Goal: Transaction & Acquisition: Purchase product/service

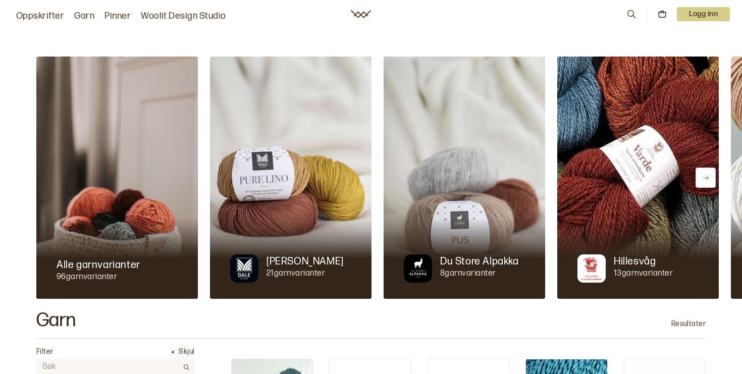
click at [694, 18] on p "Logg inn" at bounding box center [703, 14] width 53 height 14
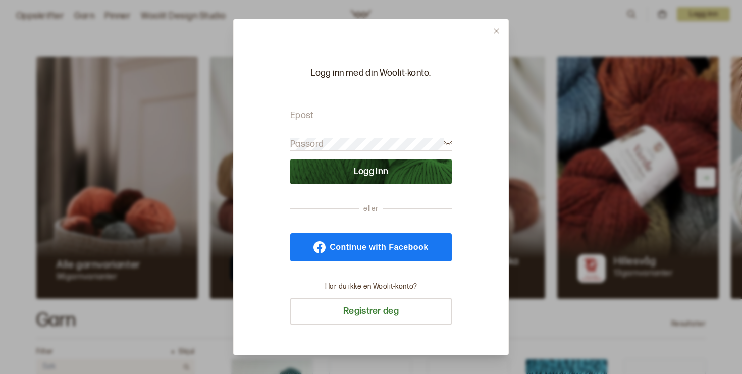
type input "silje_s@live.no"
click at [371, 172] on button "Logg inn" at bounding box center [371, 171] width 162 height 25
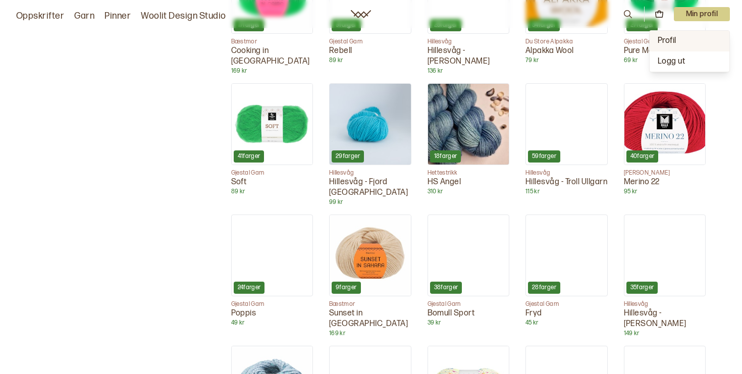
scroll to position [2401, 0]
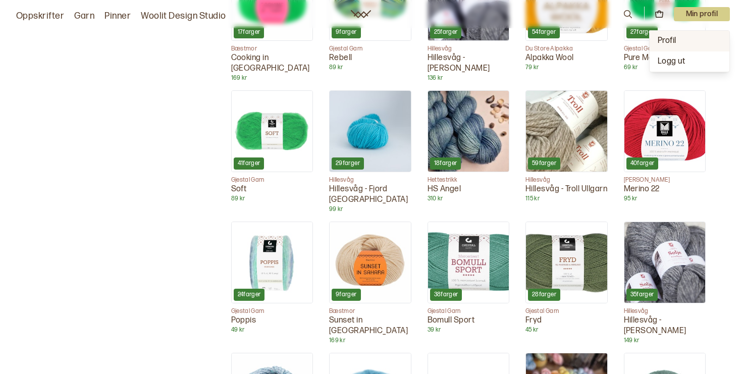
click at [676, 40] on span "Profil" at bounding box center [667, 41] width 19 height 10
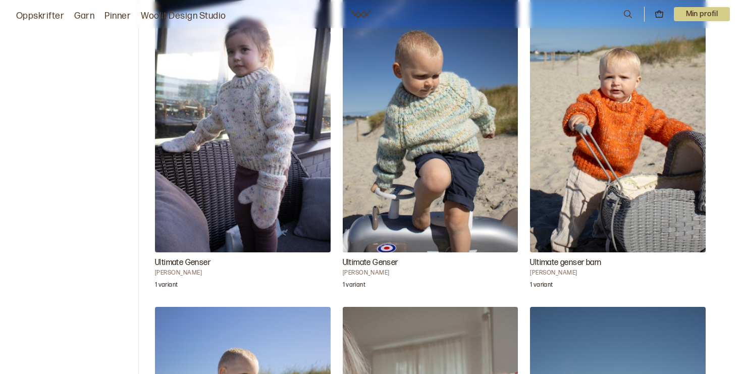
scroll to position [393, 0]
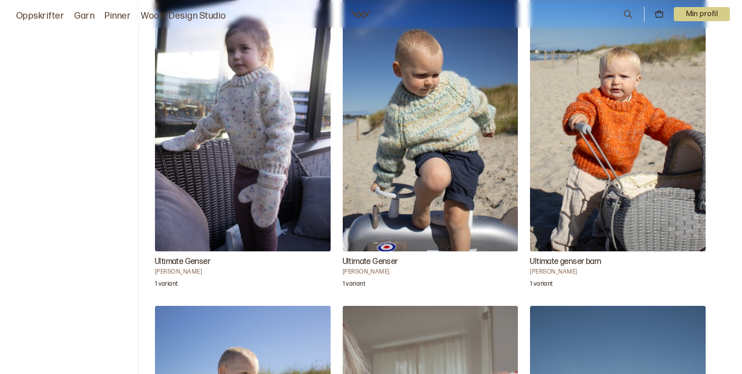
click at [422, 167] on img "Ultimate Genser" at bounding box center [431, 119] width 176 height 263
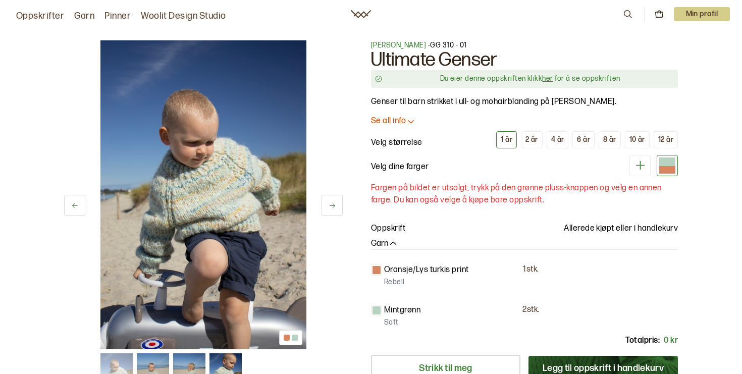
scroll to position [62, 0]
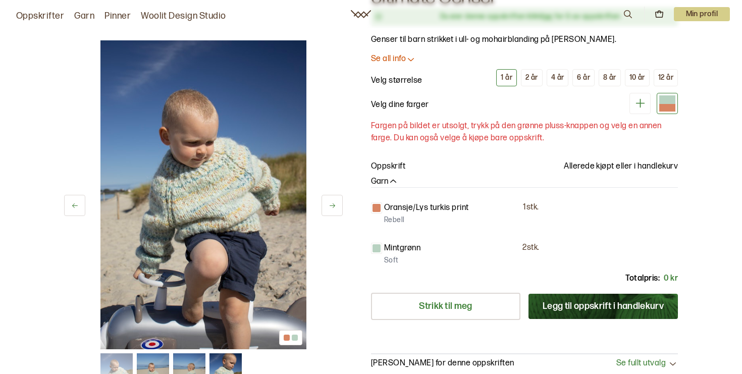
click at [430, 206] on p "Oransje/Lys turkis print" at bounding box center [426, 208] width 85 height 12
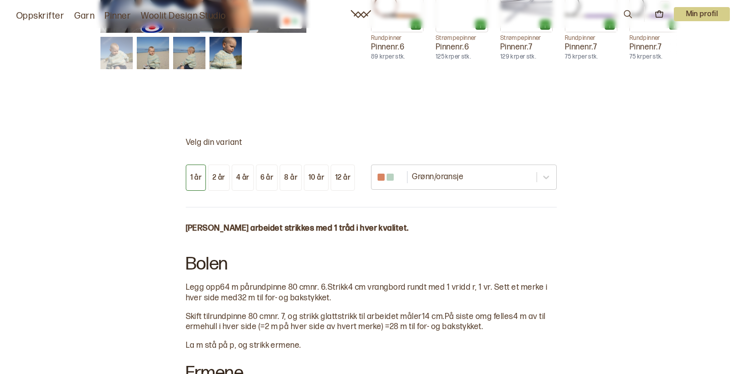
scroll to position [454, 0]
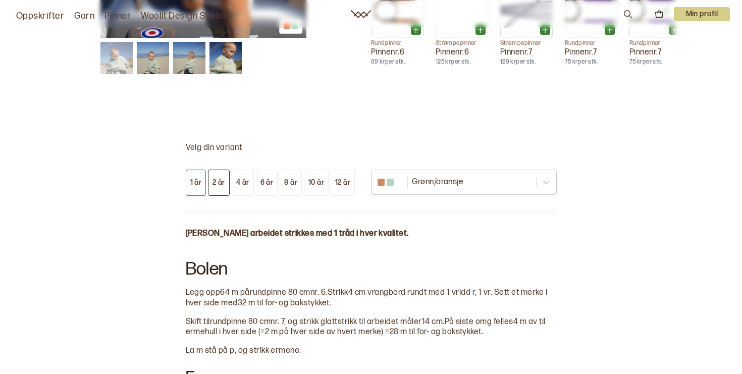
click at [221, 186] on button "2 år" at bounding box center [219, 183] width 22 height 26
click at [272, 181] on div "6 år" at bounding box center [266, 182] width 13 height 9
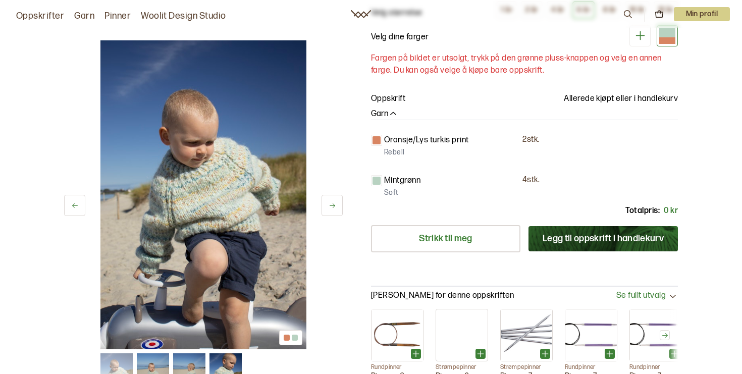
scroll to position [128, 0]
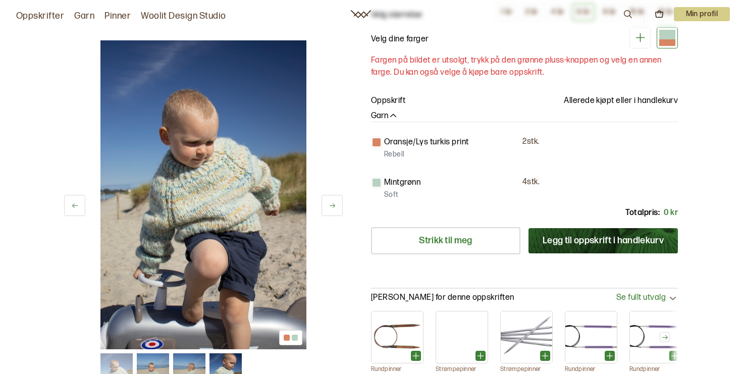
click at [407, 139] on p "Oransje/Lys turkis print" at bounding box center [426, 142] width 85 height 12
click at [396, 111] on icon "button" at bounding box center [393, 116] width 10 height 10
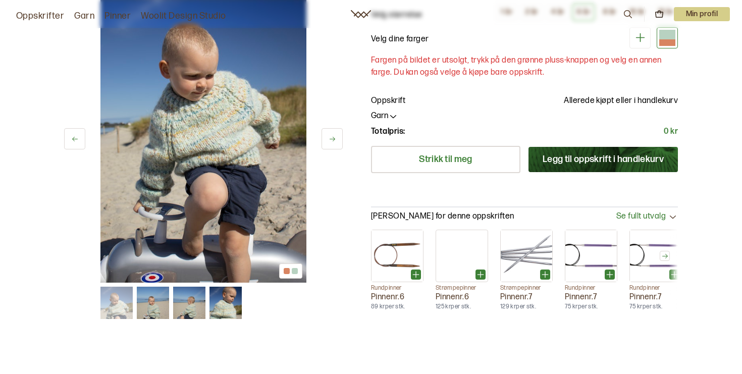
click at [396, 111] on icon "button" at bounding box center [393, 116] width 10 height 10
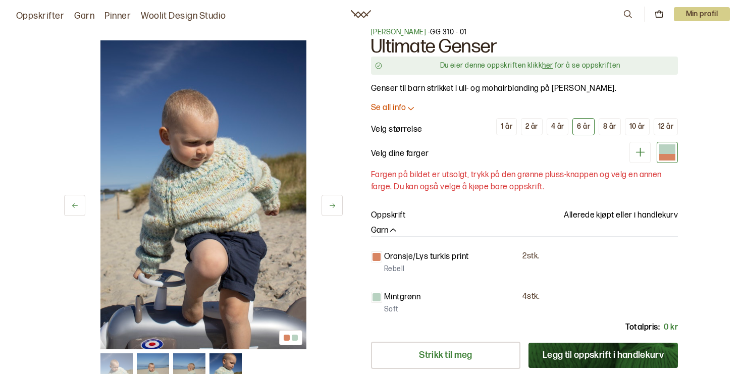
scroll to position [8, 0]
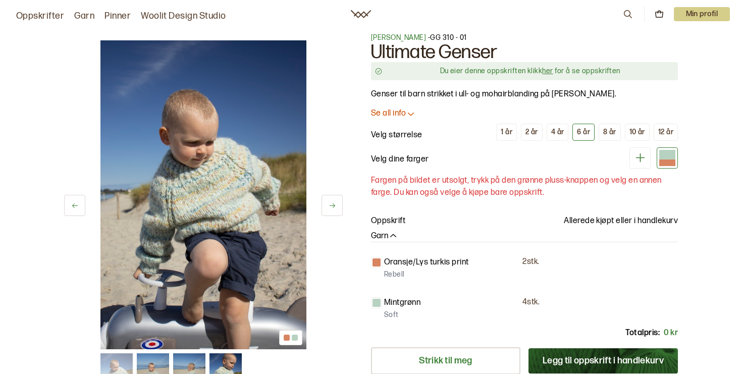
click at [396, 115] on p "Se all info" at bounding box center [388, 114] width 35 height 11
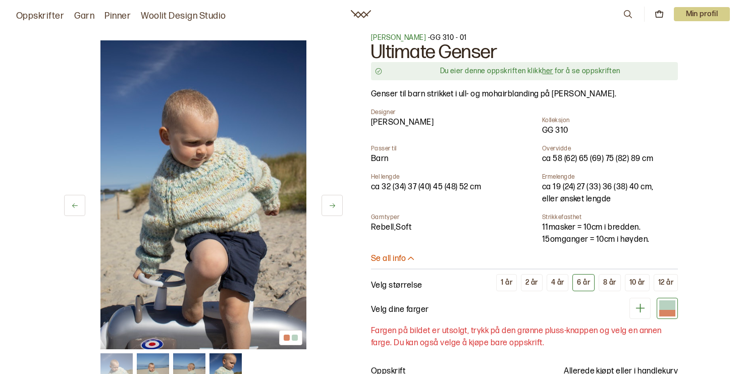
click at [385, 232] on div "Rebell , Soft" at bounding box center [435, 228] width 128 height 12
click at [385, 222] on div "Rebell , Soft" at bounding box center [435, 228] width 128 height 12
click at [385, 228] on link "Rebell" at bounding box center [382, 228] width 23 height 10
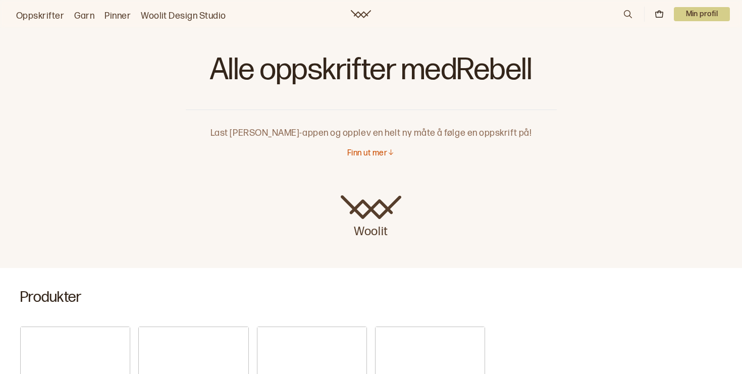
click at [395, 220] on img at bounding box center [371, 207] width 61 height 24
